Goal: Transaction & Acquisition: Purchase product/service

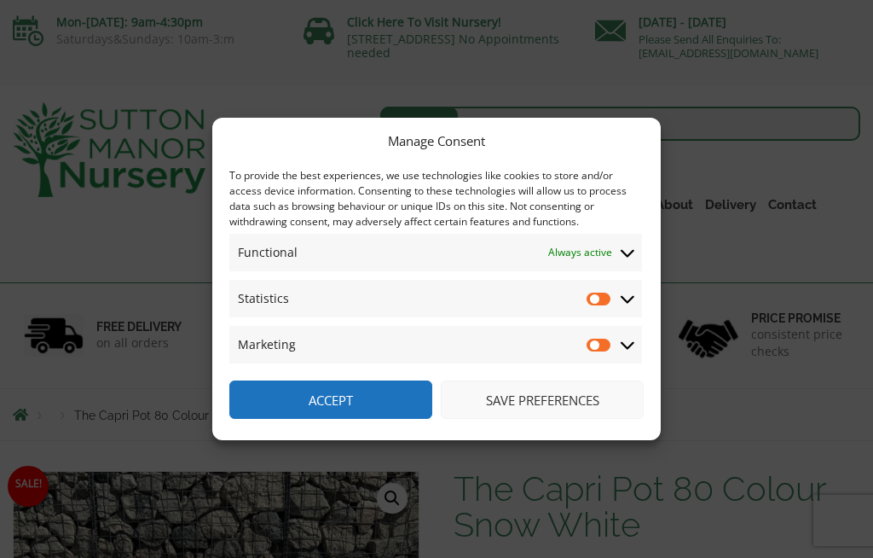
click at [598, 297] on input "Statistics" at bounding box center [600, 298] width 26 height 17
click at [594, 292] on input "Statistics" at bounding box center [600, 298] width 26 height 17
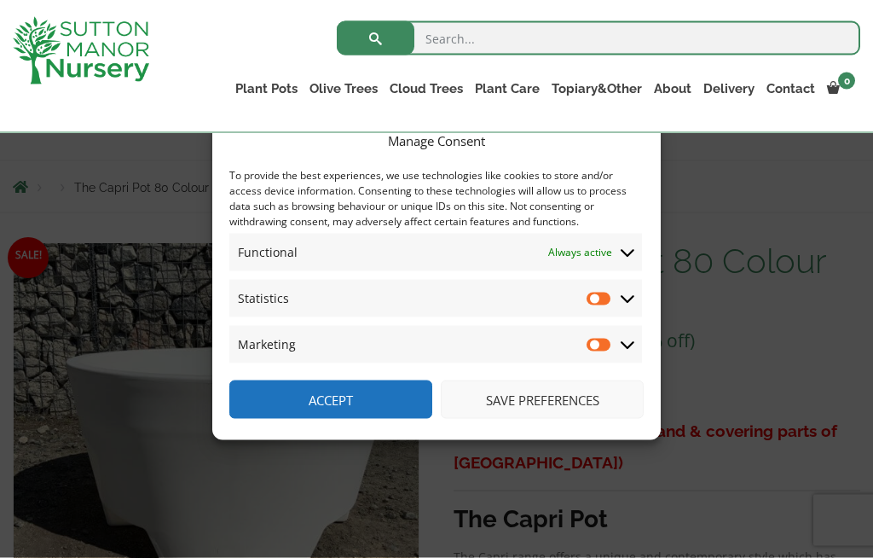
scroll to position [165, 0]
click at [633, 317] on span "Statistics Statistics" at bounding box center [435, 299] width 413 height 38
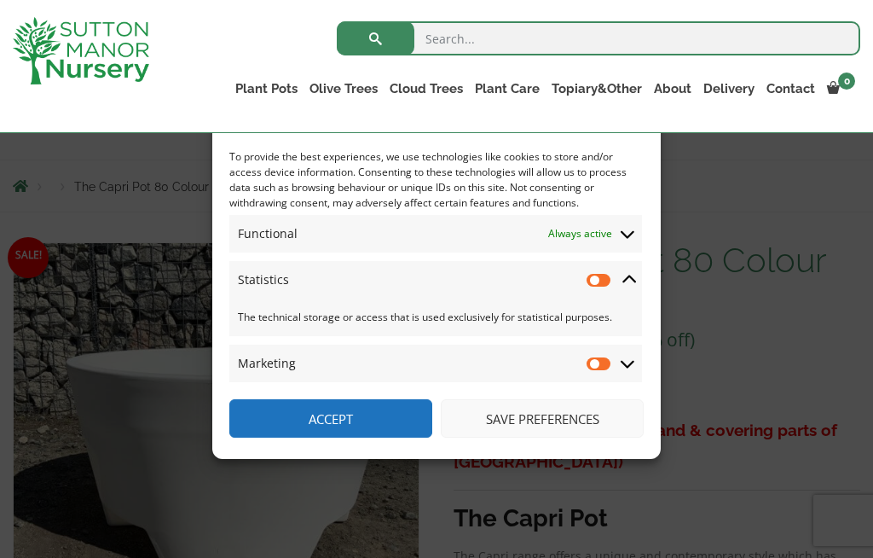
click at [629, 287] on icon at bounding box center [629, 279] width 14 height 15
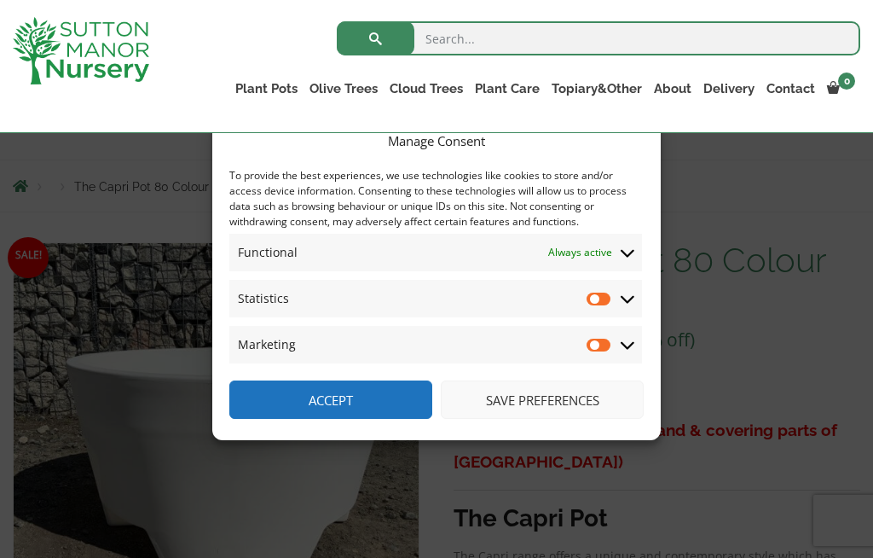
click at [597, 307] on input "Statistics" at bounding box center [600, 298] width 26 height 17
click at [601, 307] on input "Statistics" at bounding box center [600, 298] width 26 height 17
checkbox input "false"
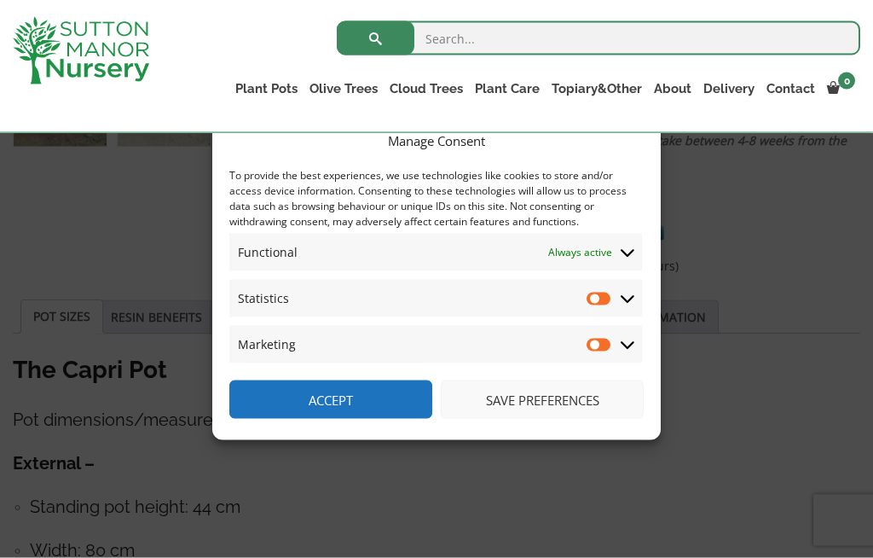
scroll to position [782, 0]
click at [371, 419] on button "Accept" at bounding box center [330, 399] width 203 height 38
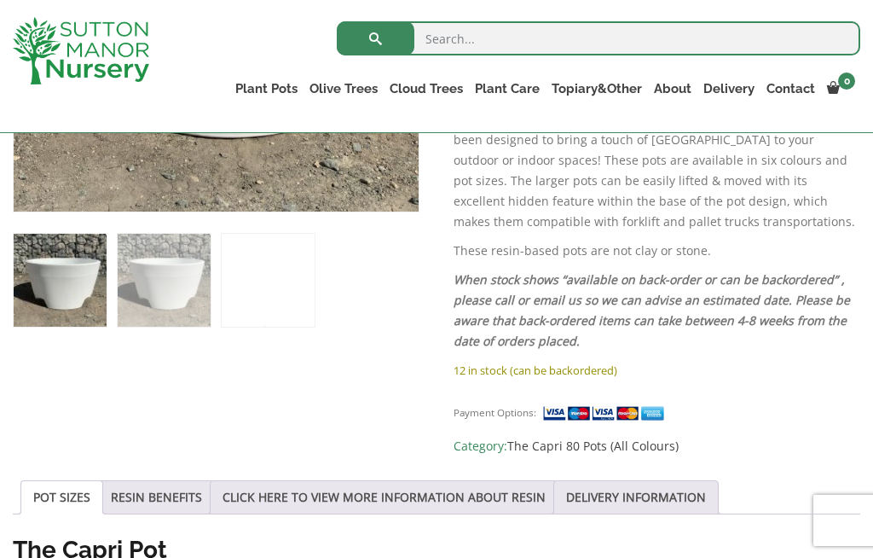
scroll to position [594, 0]
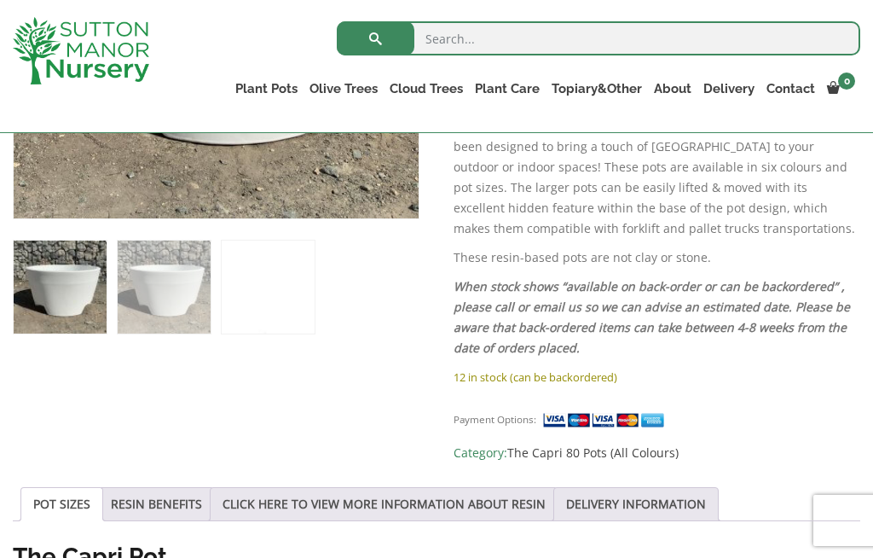
click at [0, 0] on link "Fibre Clay Pots" at bounding box center [0, 0] width 0 height 0
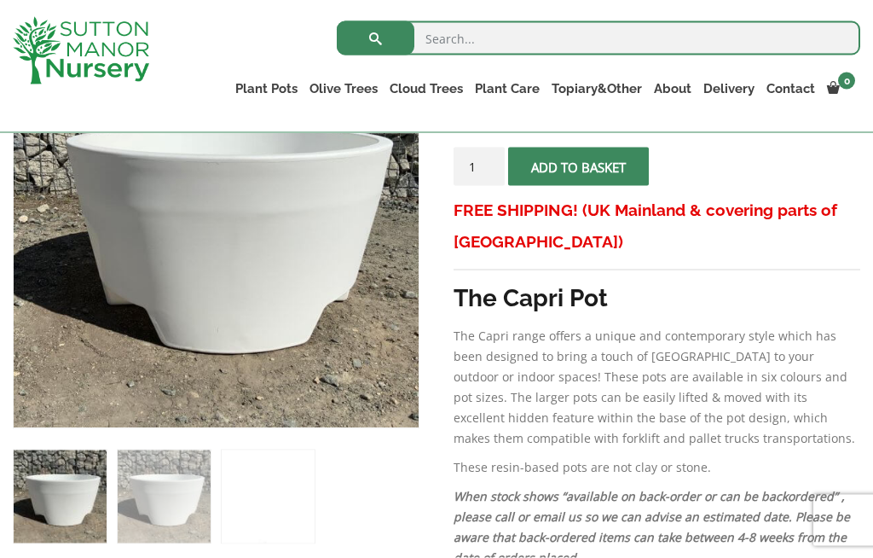
scroll to position [380, 0]
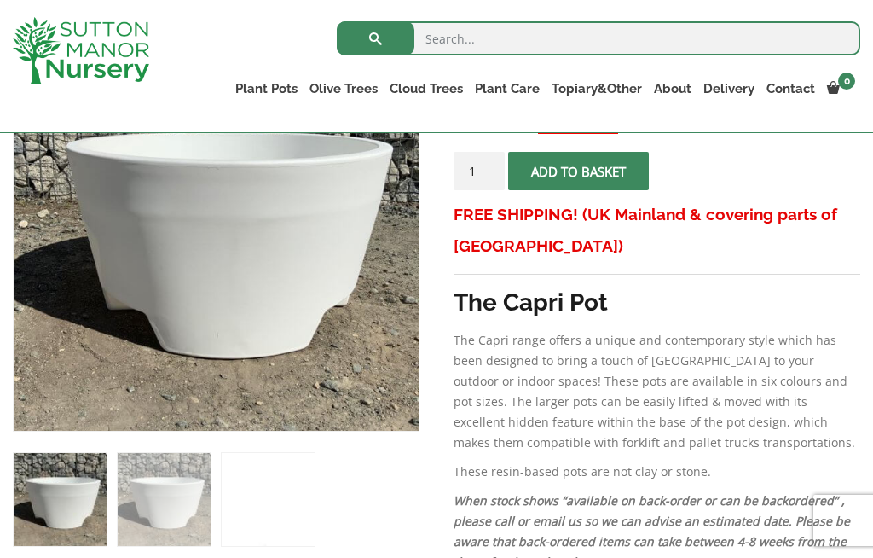
click at [363, 470] on ol at bounding box center [216, 488] width 407 height 115
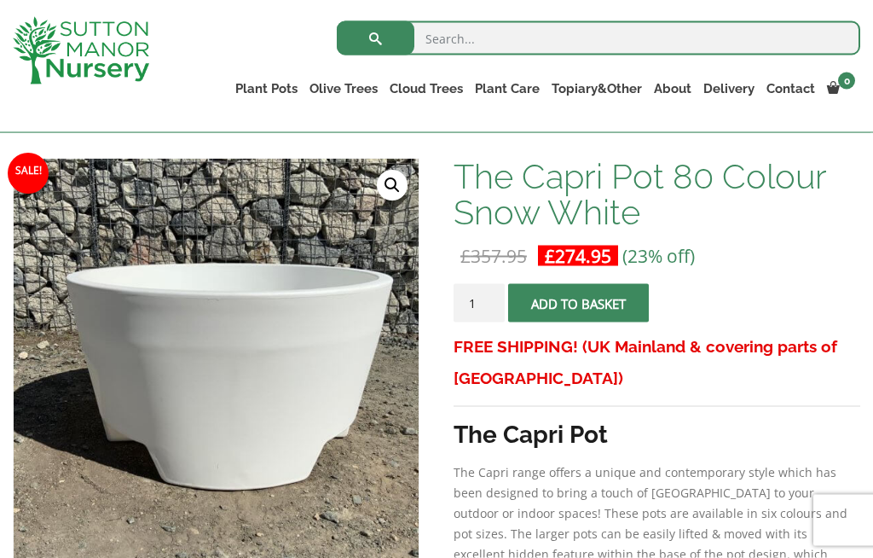
scroll to position [248, 0]
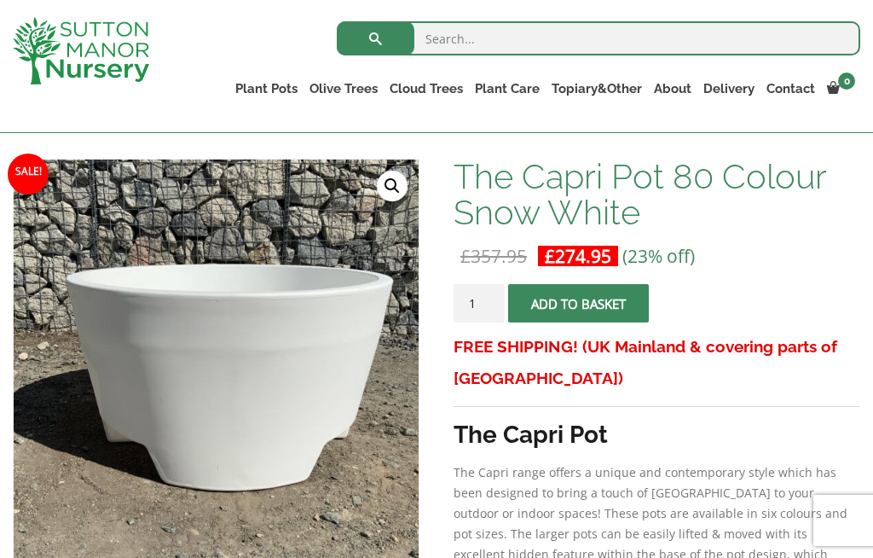
click at [393, 182] on link "🔍" at bounding box center [392, 186] width 31 height 31
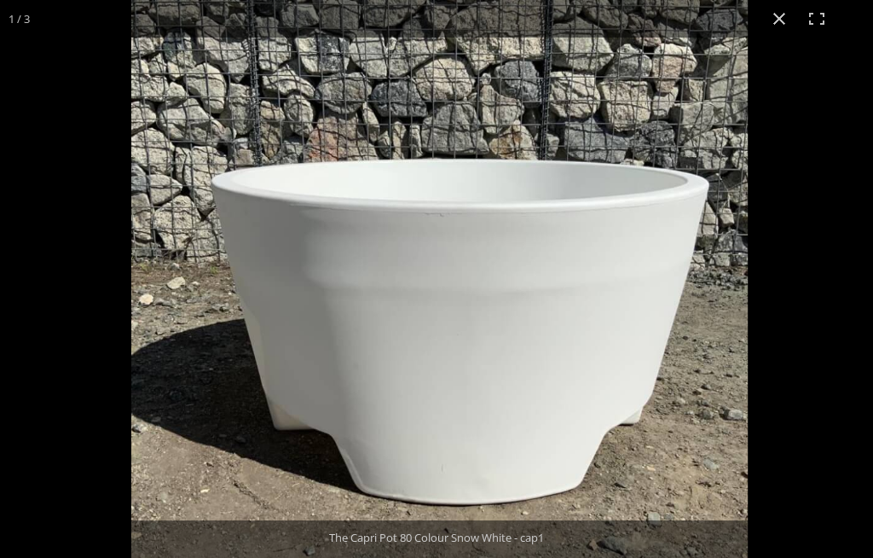
click at [495, 443] on img at bounding box center [439, 308] width 616 height 616
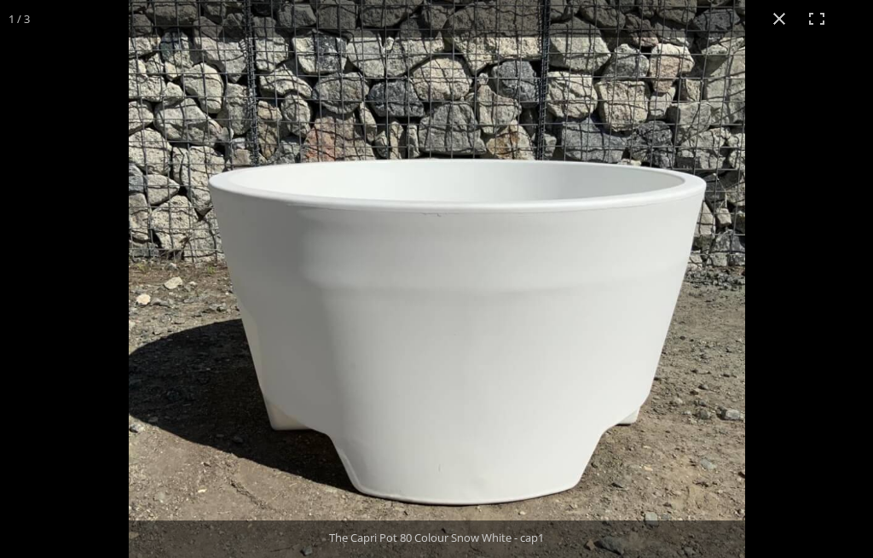
click at [783, 15] on button "Close (Esc)" at bounding box center [779, 19] width 38 height 38
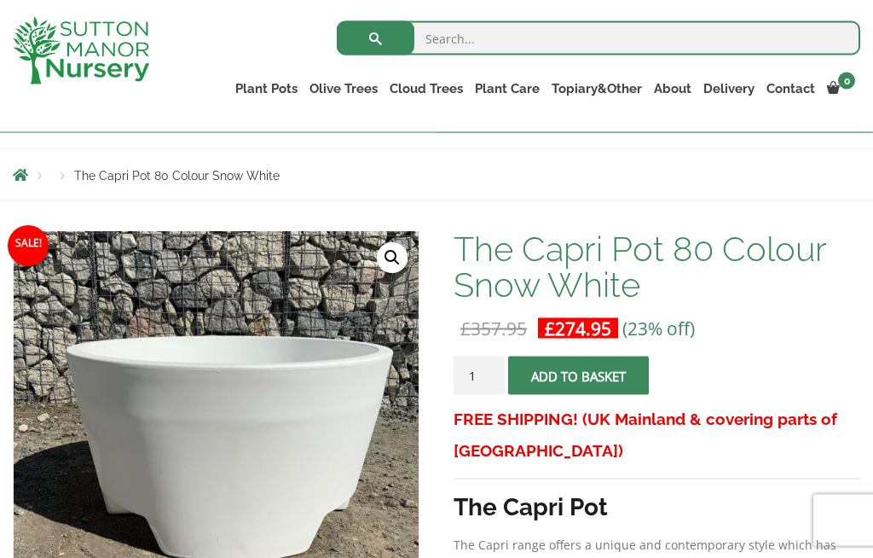
scroll to position [0, 0]
